Goal: Task Accomplishment & Management: Complete application form

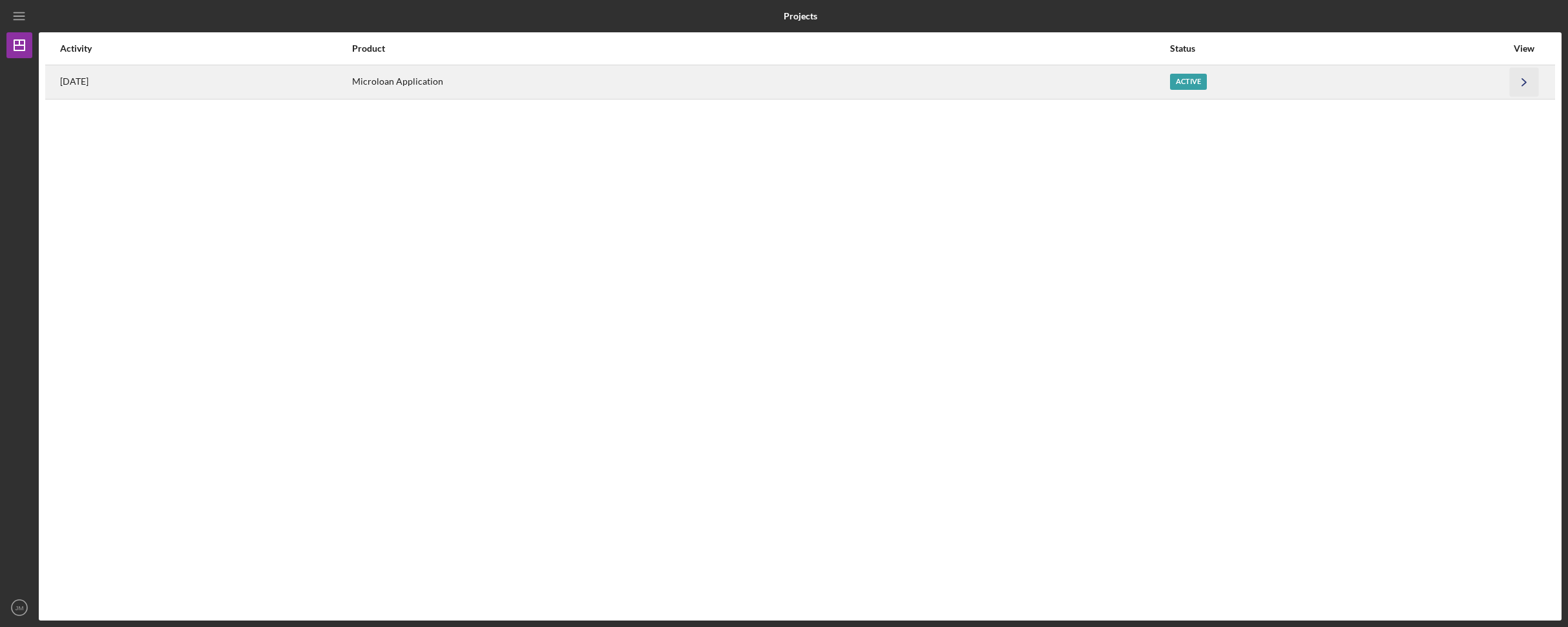
click at [1527, 80] on icon "Icon/Navigate" at bounding box center [1524, 81] width 29 height 29
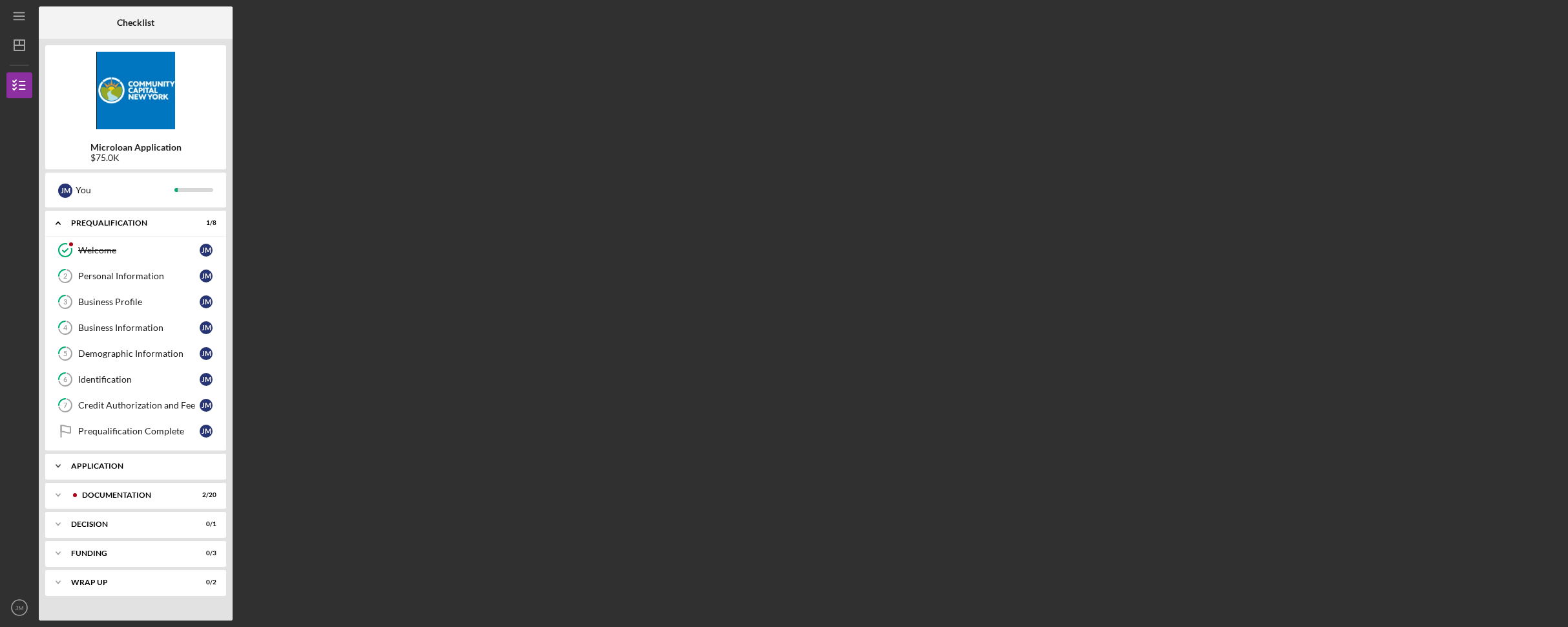
click at [124, 466] on div "Application" at bounding box center [140, 466] width 139 height 8
click at [151, 328] on div "Business Information" at bounding box center [139, 328] width 121 height 11
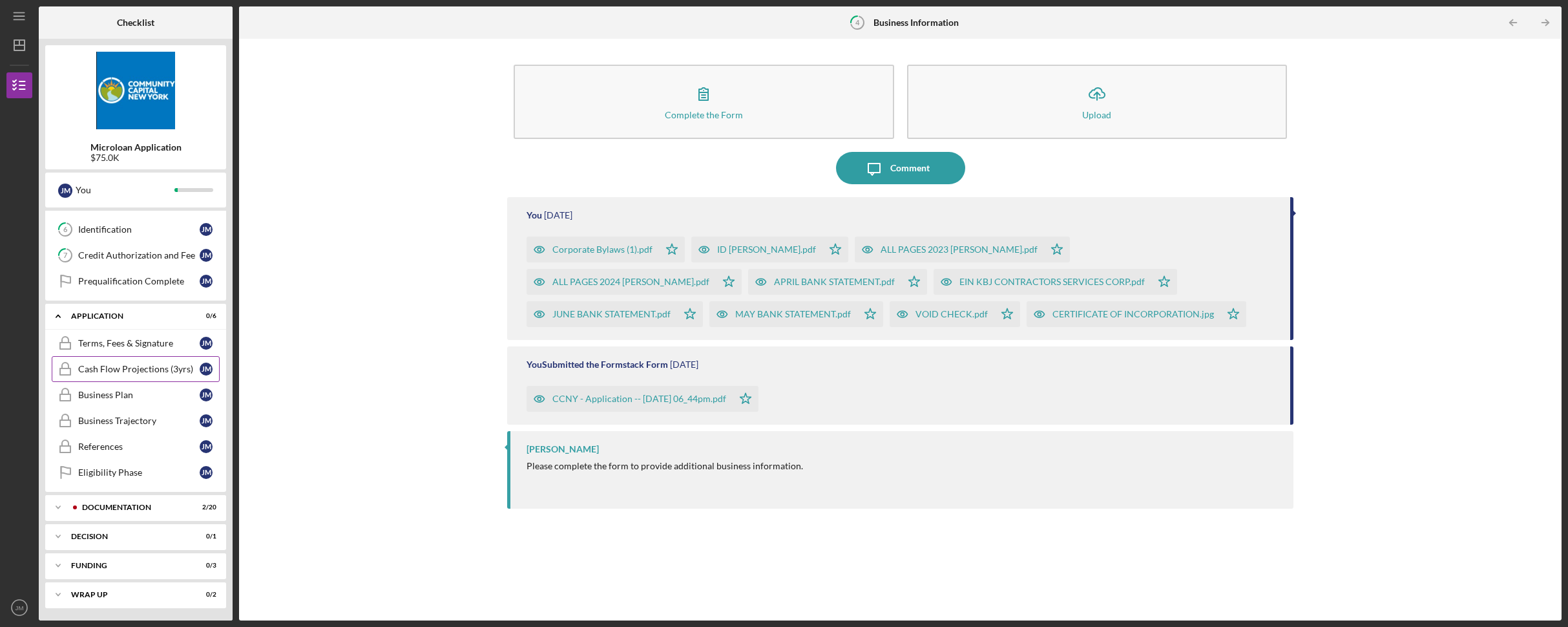
scroll to position [151, 0]
click at [144, 508] on div "Documentation" at bounding box center [146, 506] width 128 height 8
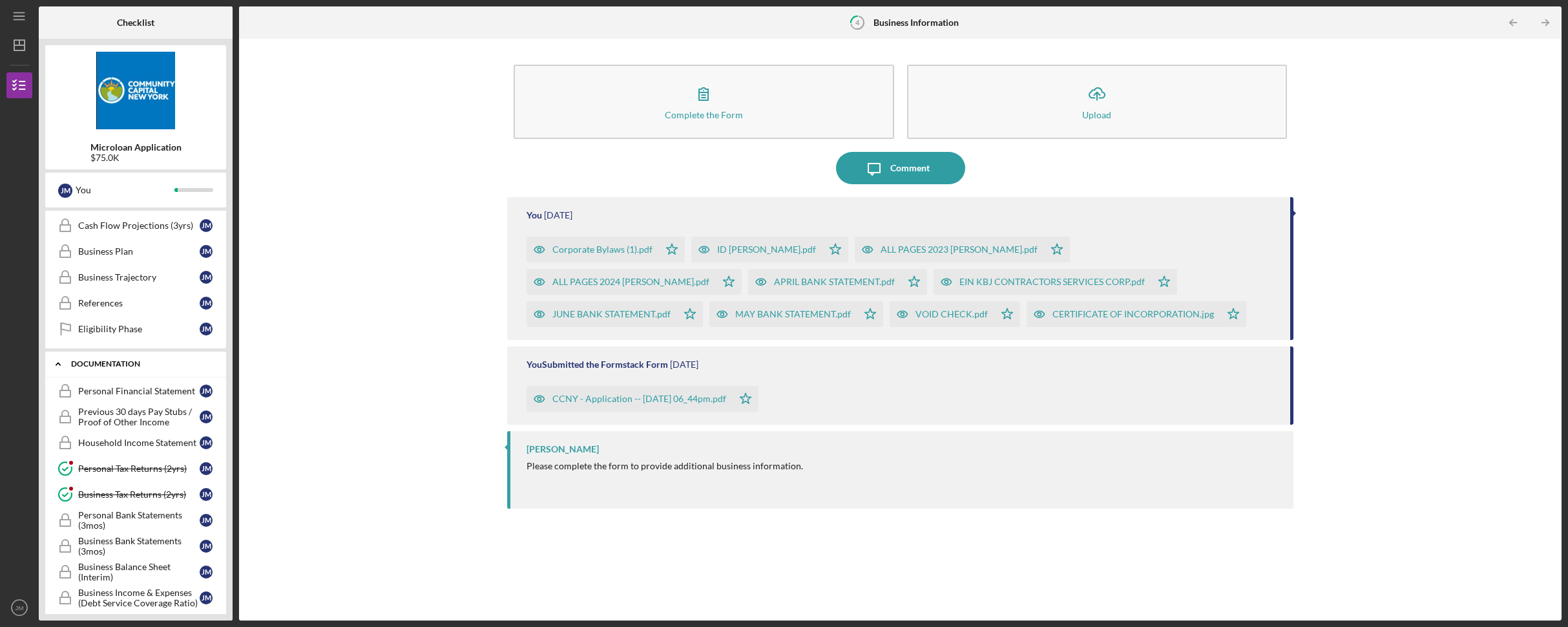
scroll to position [332, 0]
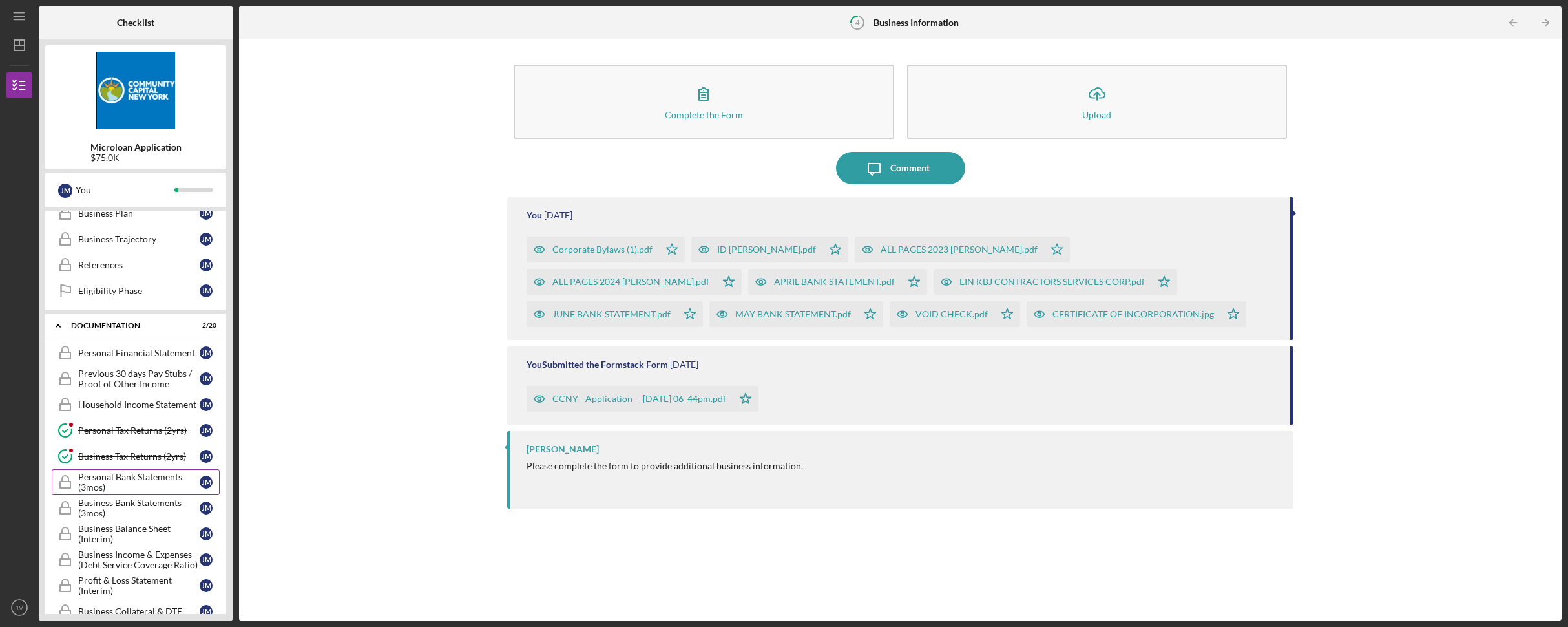
click at [140, 479] on div "Personal Bank Statements (3mos)" at bounding box center [139, 482] width 121 height 20
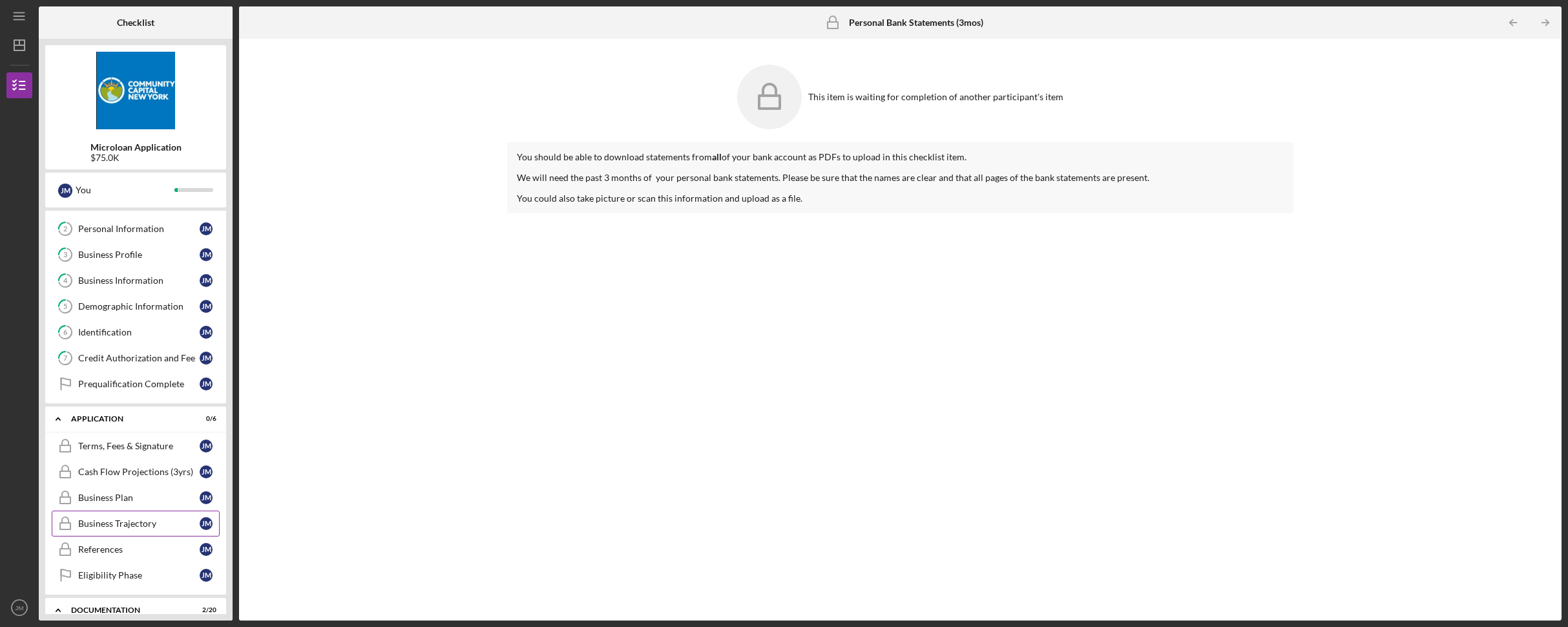
scroll to position [44, 0]
click at [139, 286] on div "Business Information" at bounding box center [139, 283] width 121 height 11
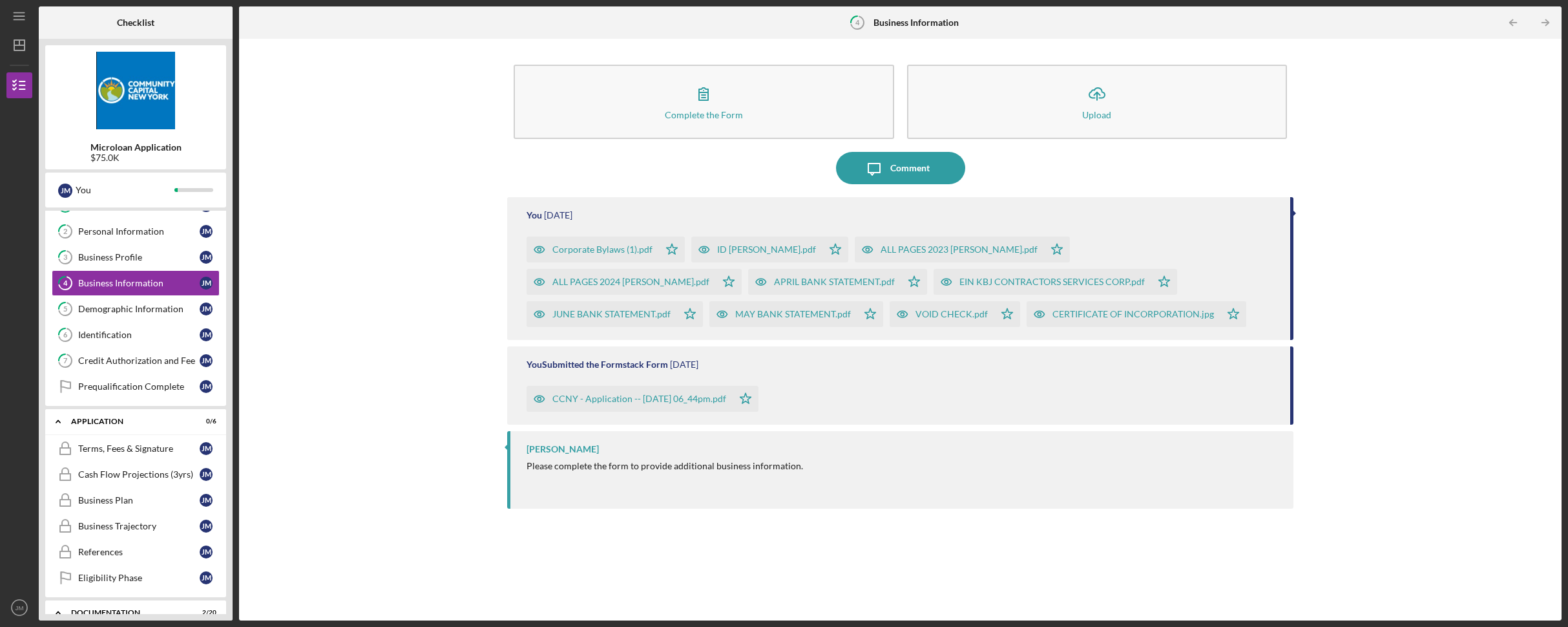
click at [1236, 295] on div "Corporate Bylaws (1).pdf Icon/Star ID [PERSON_NAME].pdf Icon/Star ALL PAGES 202…" at bounding box center [901, 278] width 750 height 97
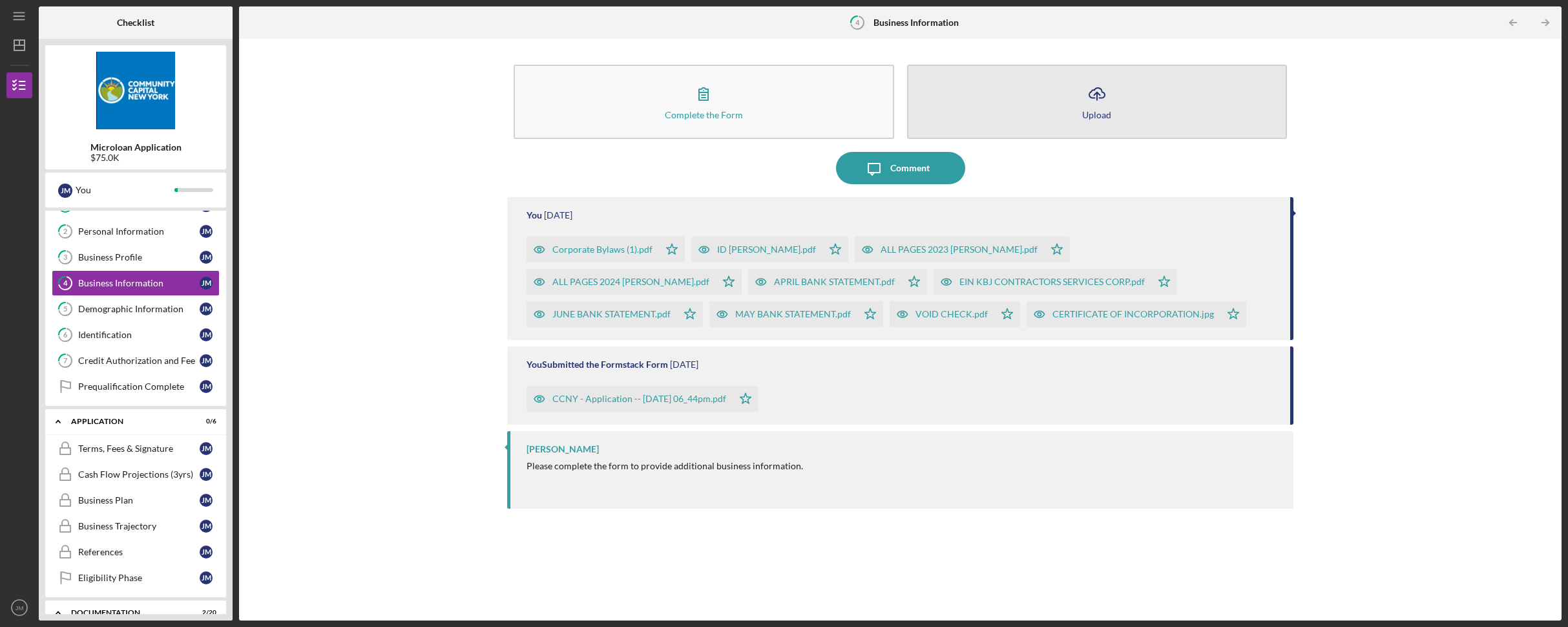
click at [1097, 96] on icon "Icon/Upload" at bounding box center [1096, 93] width 32 height 32
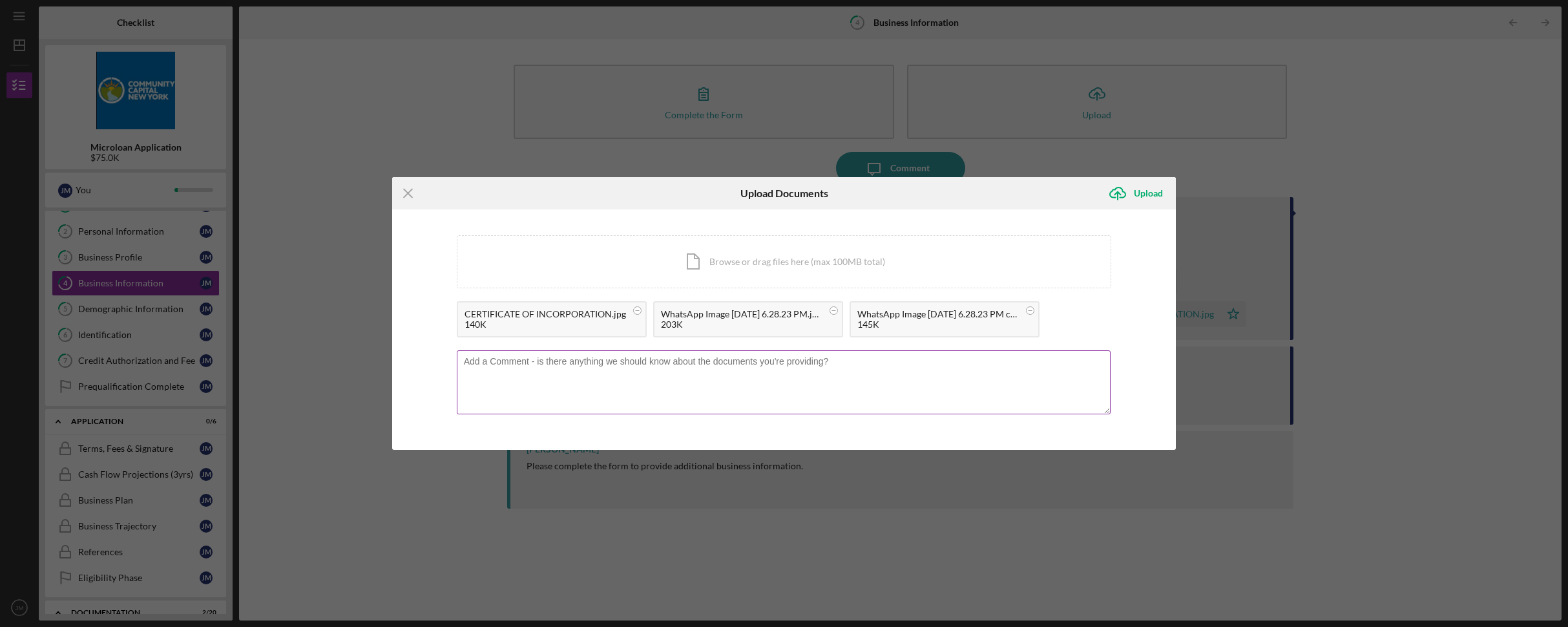
click at [530, 359] on textarea at bounding box center [784, 382] width 655 height 63
type textarea "t"
type textarea "This is the Certificate of incorporation"
click at [1151, 193] on div "Upload" at bounding box center [1148, 193] width 29 height 26
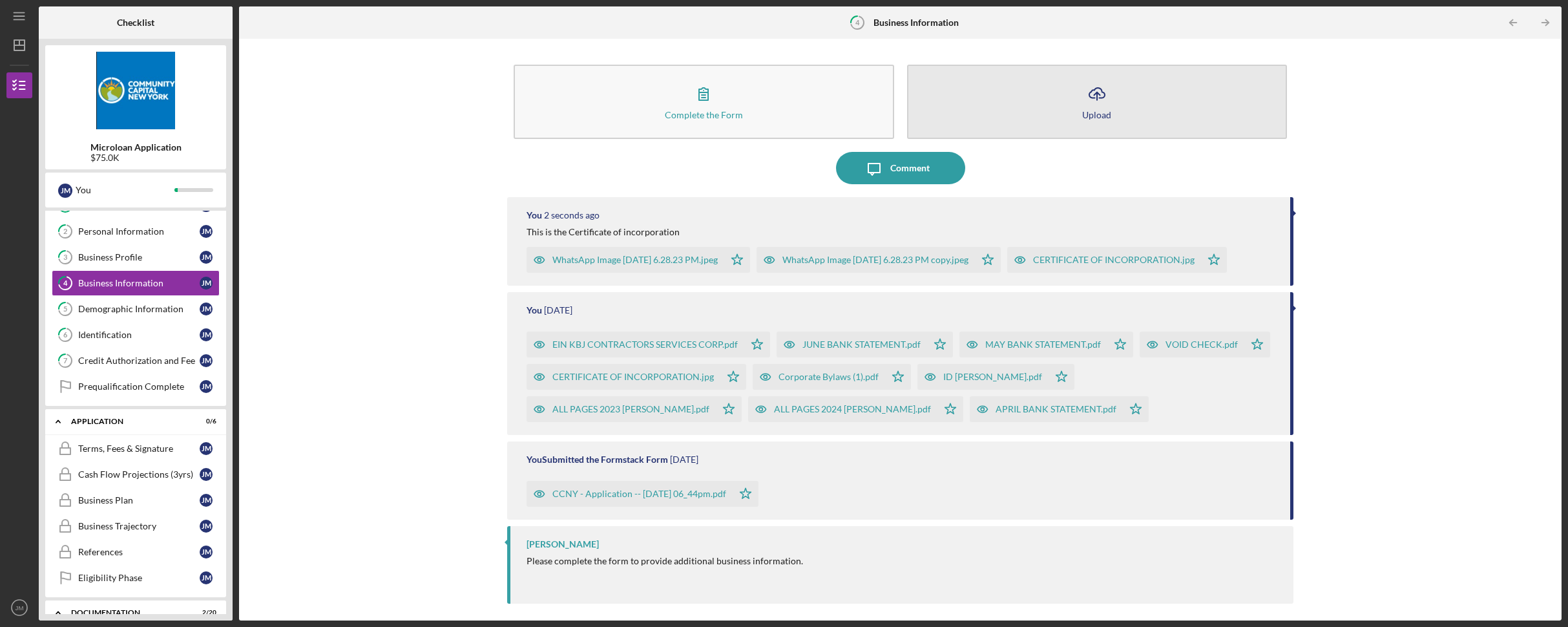
click at [1098, 106] on icon "Icon/Upload" at bounding box center [1096, 93] width 32 height 32
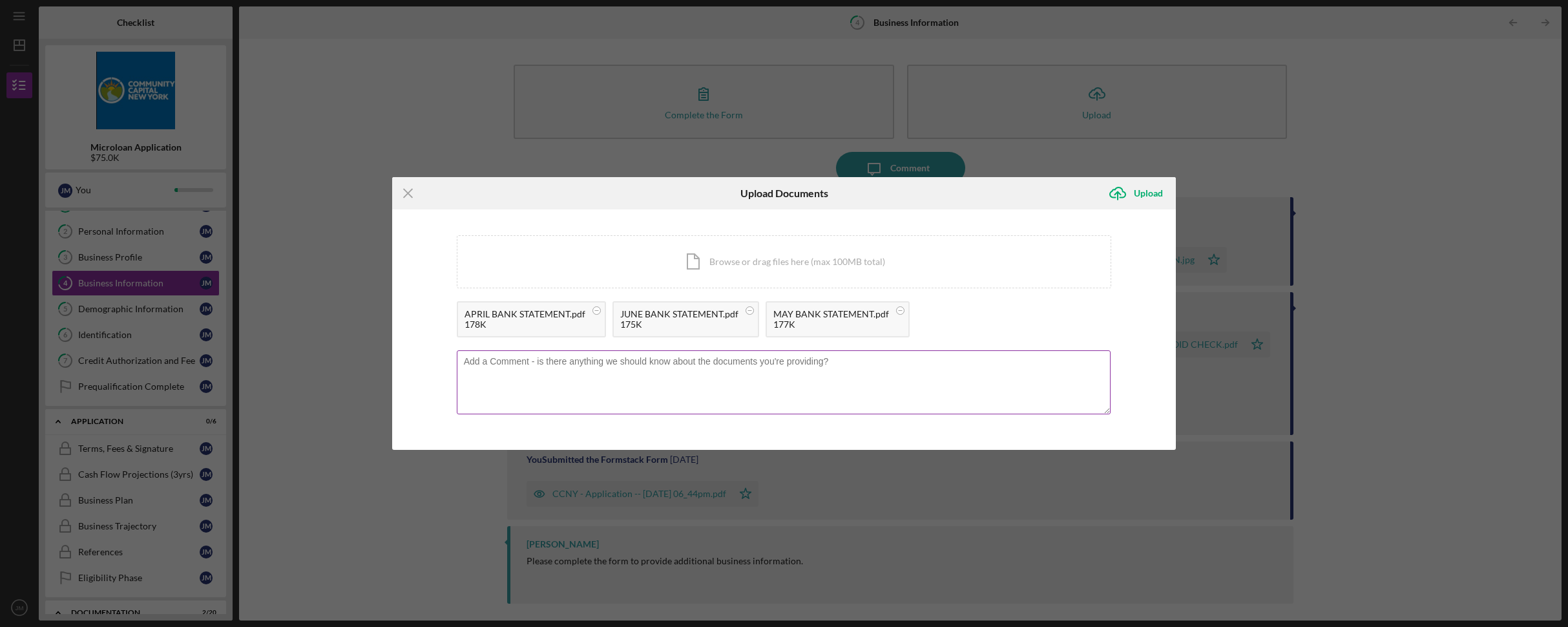
click at [515, 365] on textarea at bounding box center [784, 382] width 655 height 63
type textarea "Bank statements"
click at [1157, 194] on div "Upload" at bounding box center [1148, 193] width 29 height 26
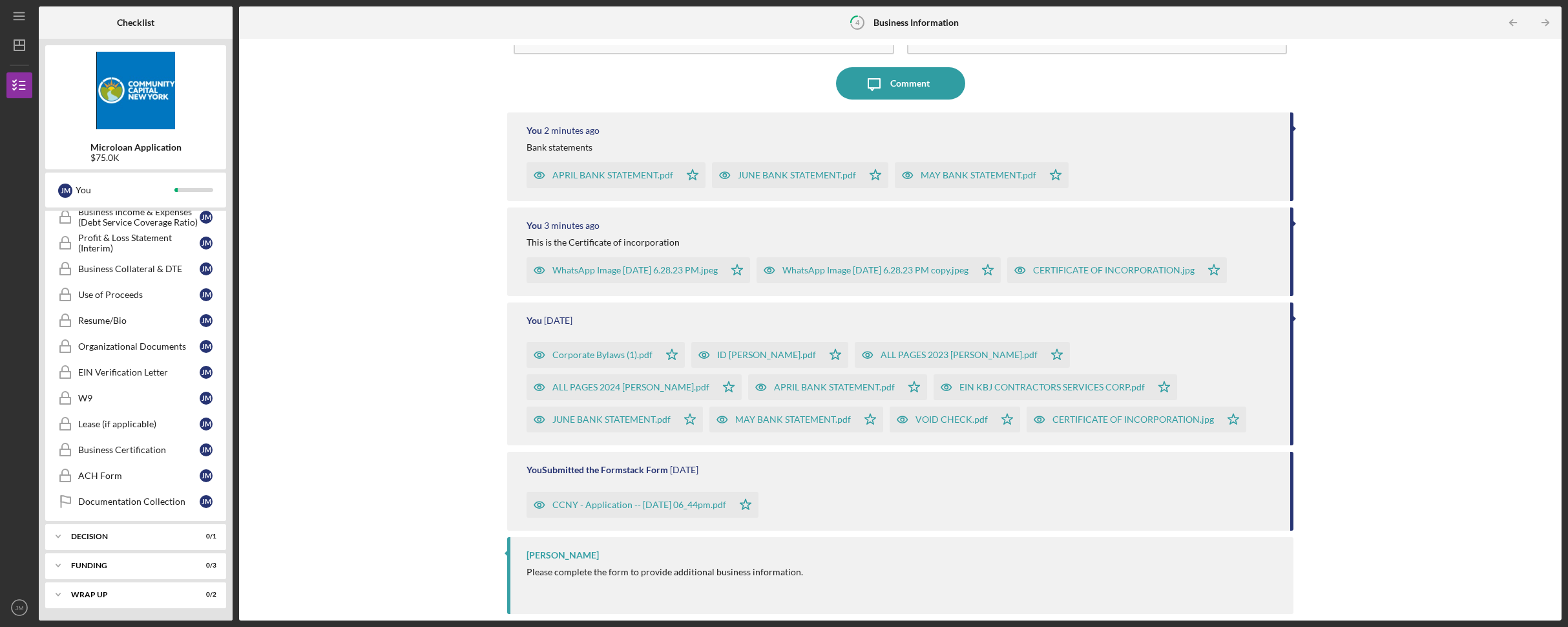
scroll to position [674, 0]
click at [20, 604] on text "JM" at bounding box center [20, 607] width 8 height 7
click at [41, 575] on link "Logout" at bounding box center [78, 577] width 142 height 26
